Goal: Transaction & Acquisition: Obtain resource

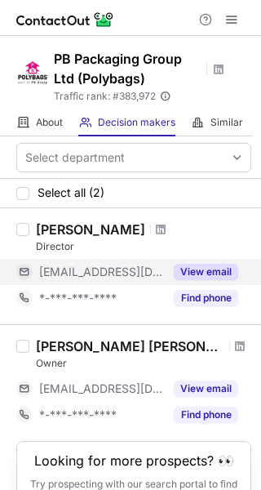
click at [200, 266] on button "View email" at bounding box center [206, 272] width 64 height 16
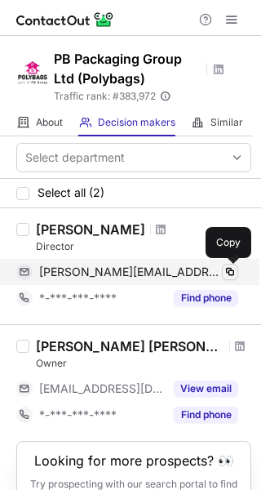
click at [229, 273] on span at bounding box center [230, 271] width 13 height 13
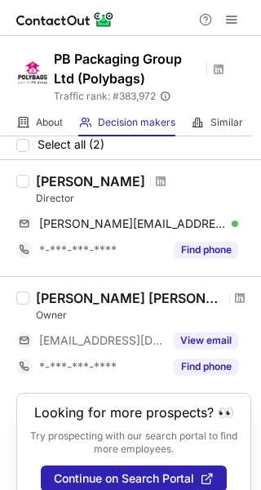
scroll to position [74, 0]
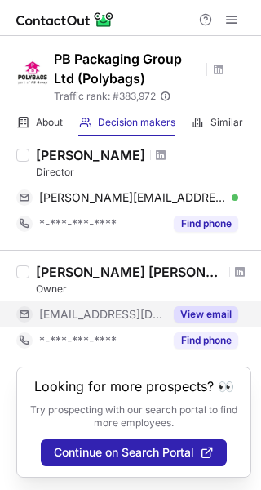
click at [198, 309] on button "View email" at bounding box center [206, 314] width 64 height 16
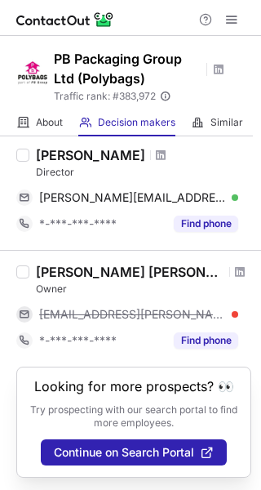
click at [233, 309] on div "abdullahi.manzo@polybags.co.uk" at bounding box center [138, 314] width 199 height 15
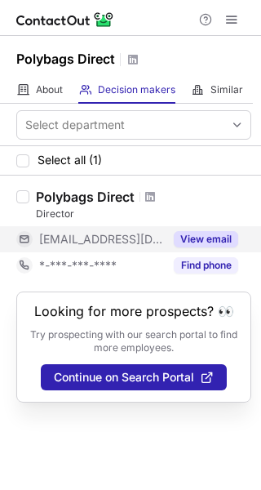
click at [203, 234] on button "View email" at bounding box center [206, 239] width 64 height 16
